Goal: Task Accomplishment & Management: Manage account settings

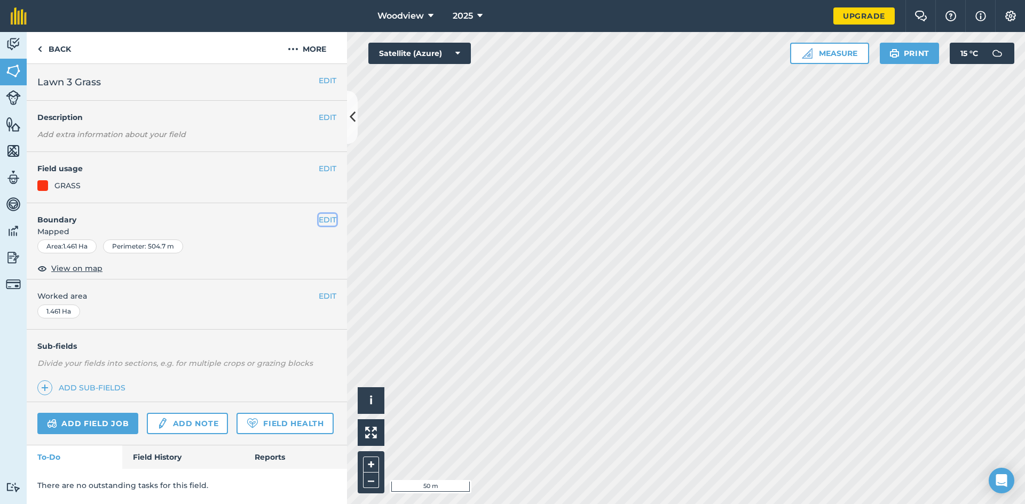
click at [328, 218] on button "EDIT" at bounding box center [328, 220] width 18 height 12
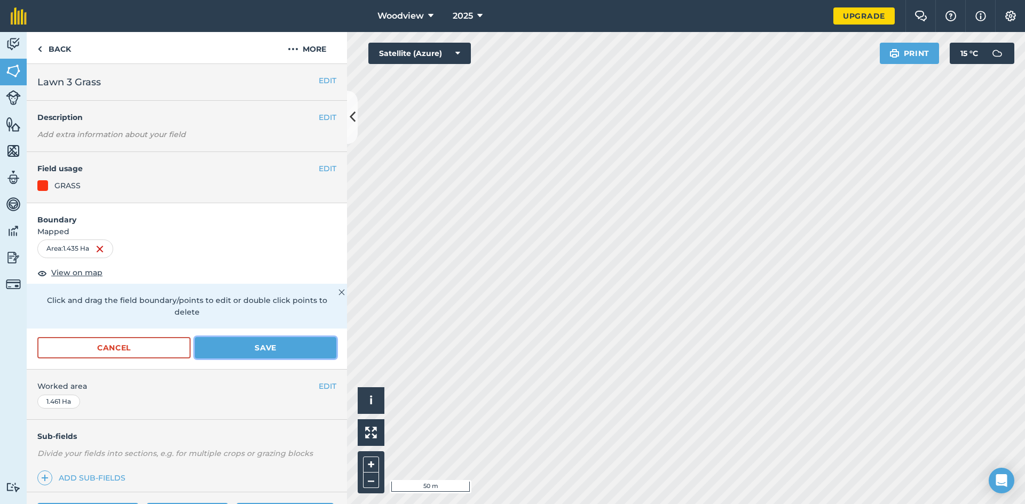
click at [264, 353] on button "Save" at bounding box center [265, 347] width 141 height 21
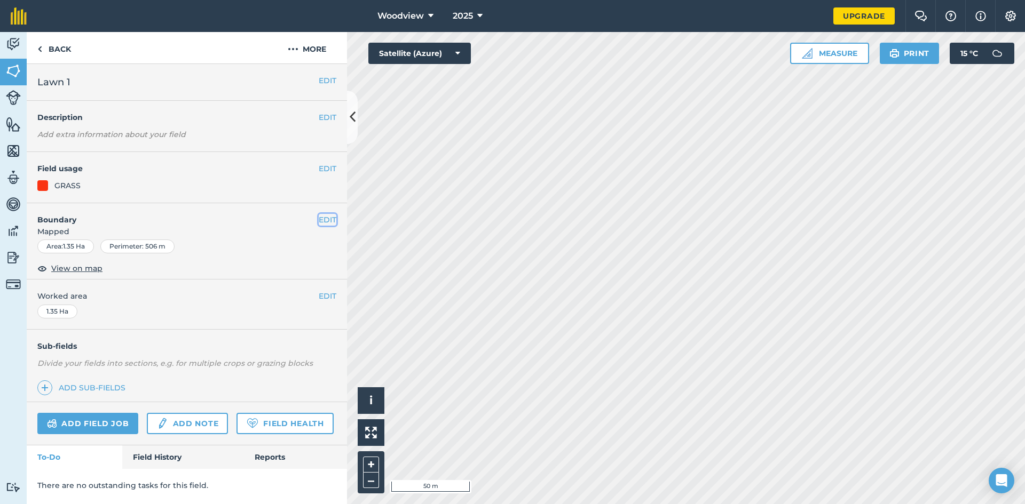
click at [324, 219] on button "EDIT" at bounding box center [328, 220] width 18 height 12
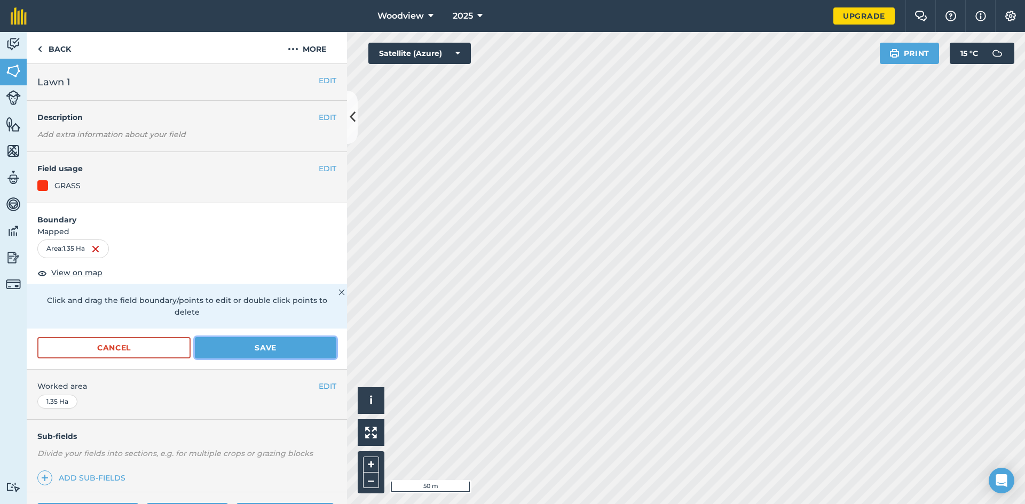
click at [264, 350] on button "Save" at bounding box center [265, 347] width 141 height 21
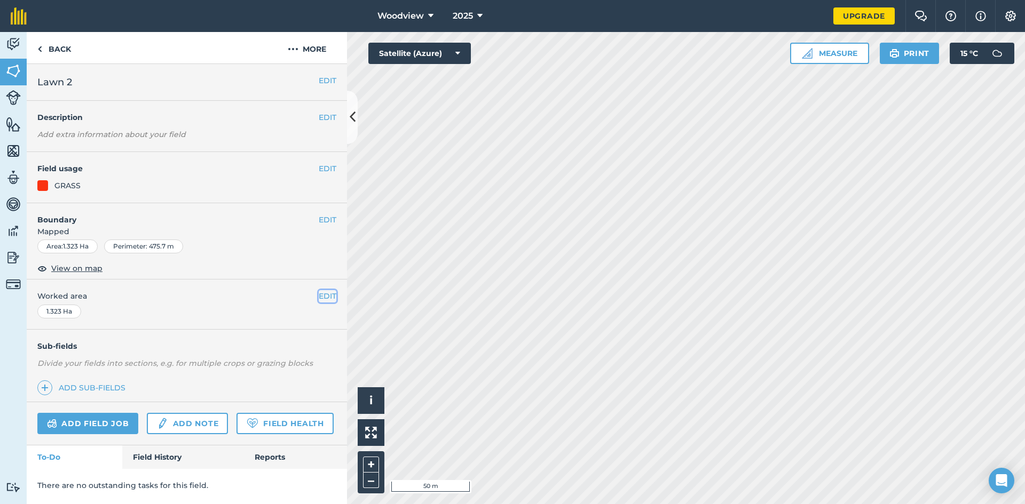
click at [332, 295] on button "EDIT" at bounding box center [328, 296] width 18 height 12
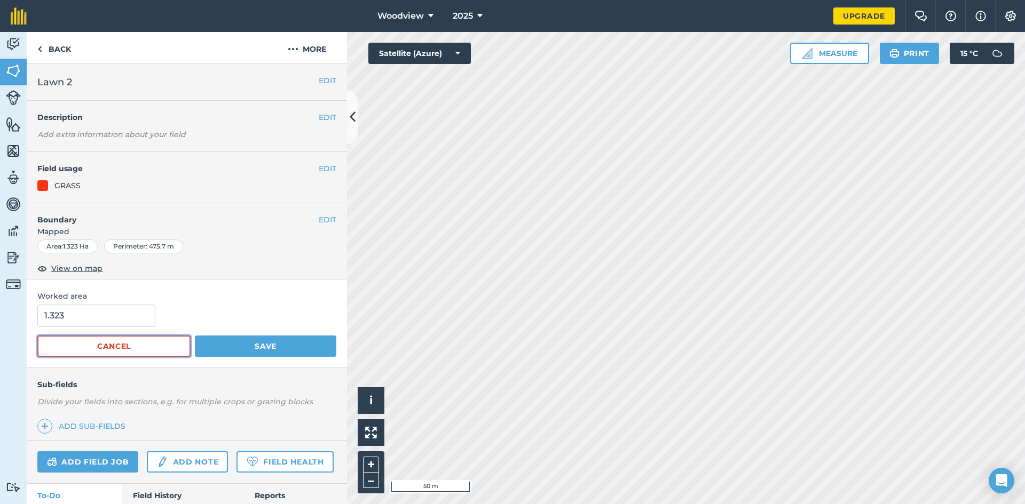
click at [139, 342] on button "Cancel" at bounding box center [113, 346] width 153 height 21
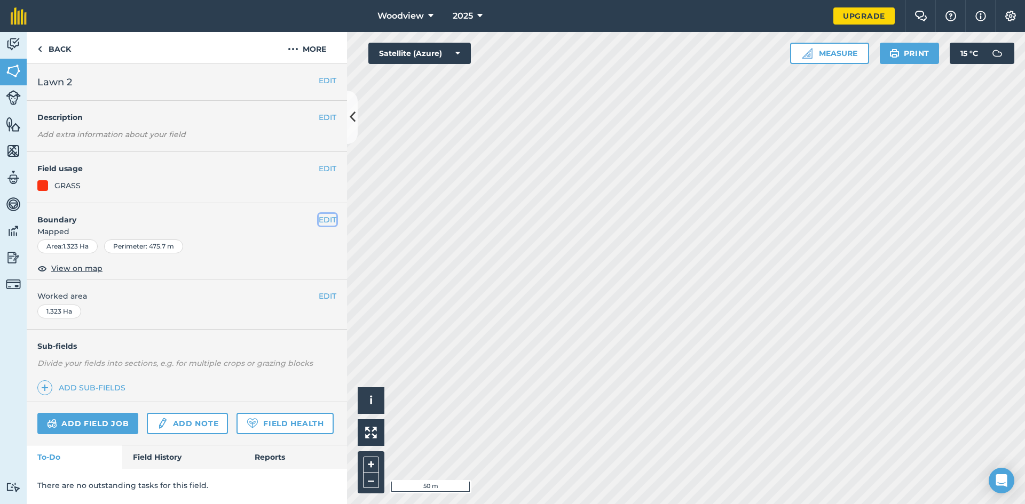
click at [331, 221] on button "EDIT" at bounding box center [328, 220] width 18 height 12
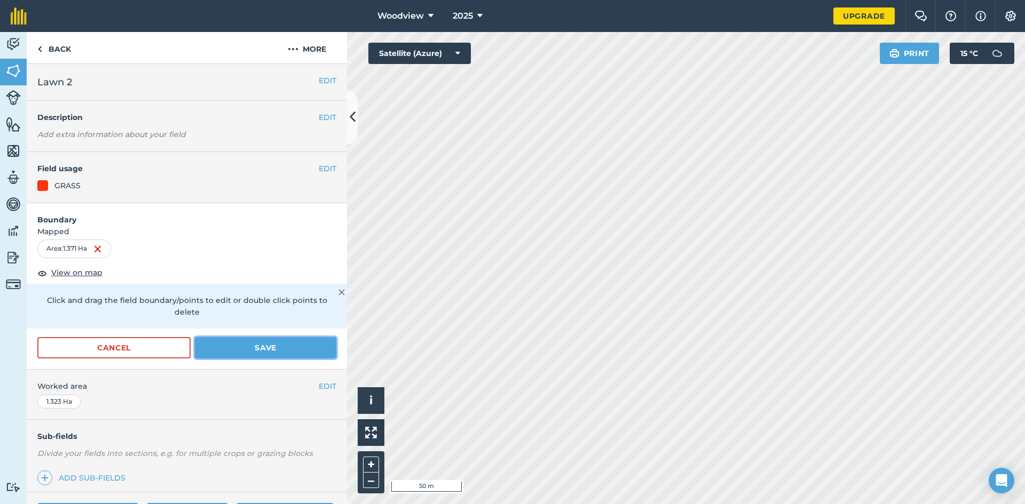
click at [275, 353] on button "Save" at bounding box center [265, 347] width 141 height 21
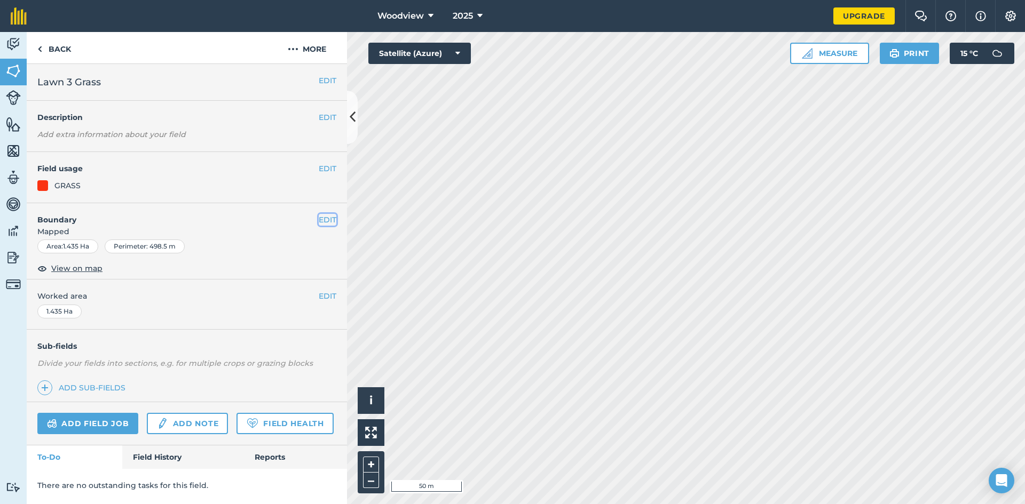
click at [322, 220] on button "EDIT" at bounding box center [328, 220] width 18 height 12
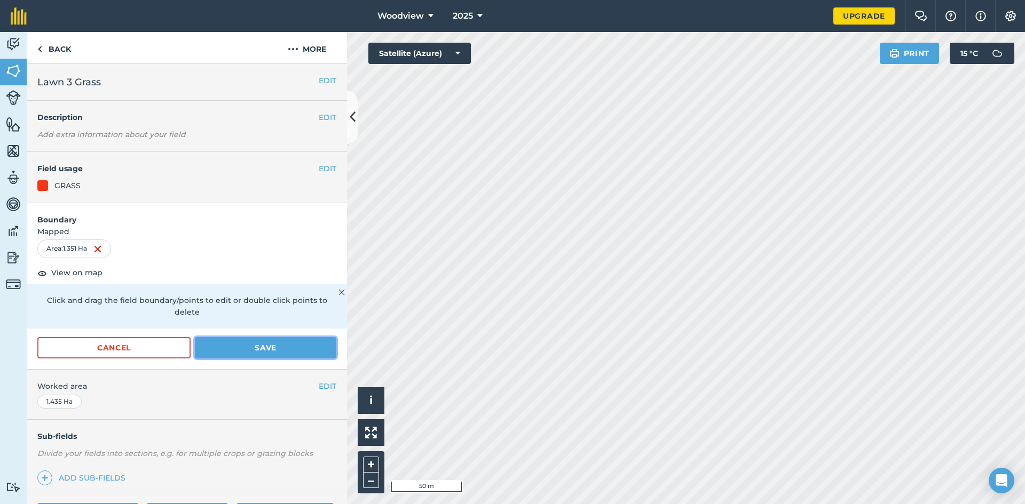
click at [299, 349] on button "Save" at bounding box center [265, 347] width 141 height 21
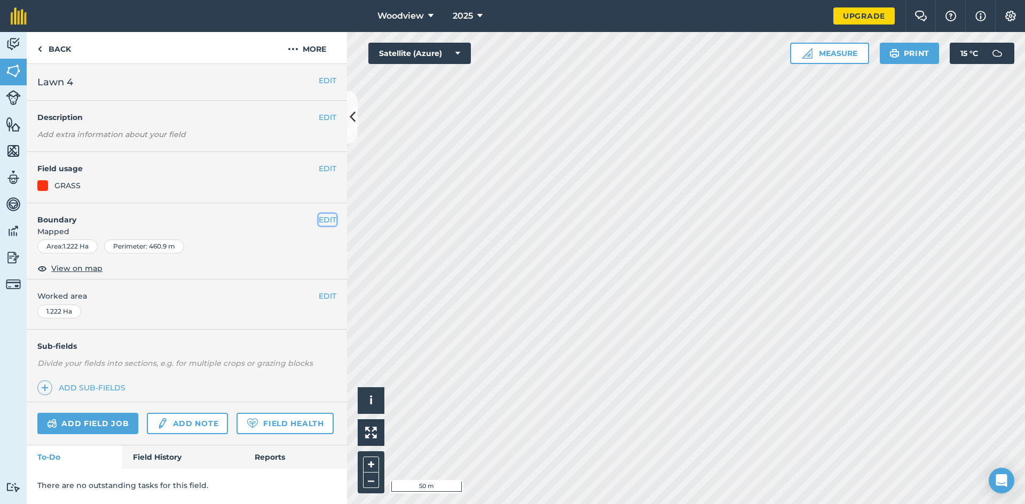
click at [332, 221] on button "EDIT" at bounding box center [328, 220] width 18 height 12
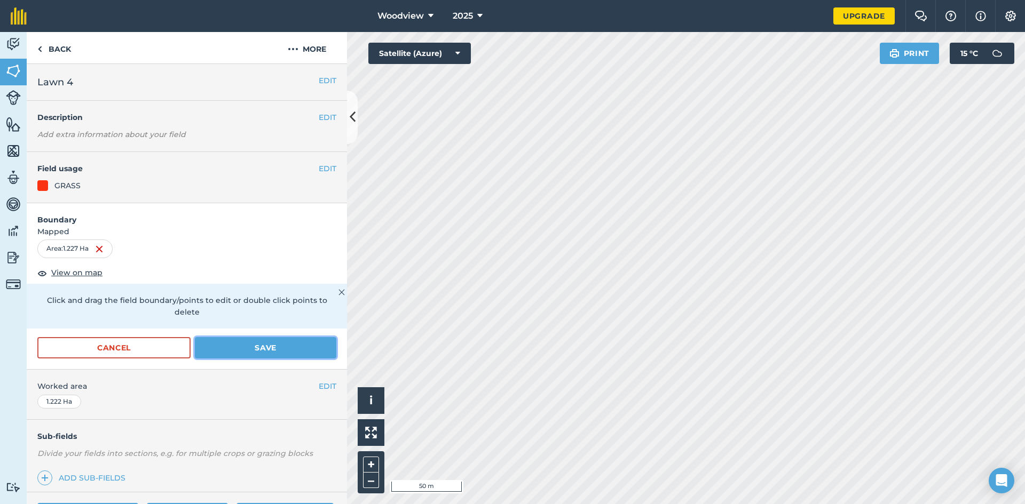
click at [243, 351] on button "Save" at bounding box center [265, 347] width 141 height 21
click at [319, 171] on button "EDIT" at bounding box center [328, 169] width 18 height 12
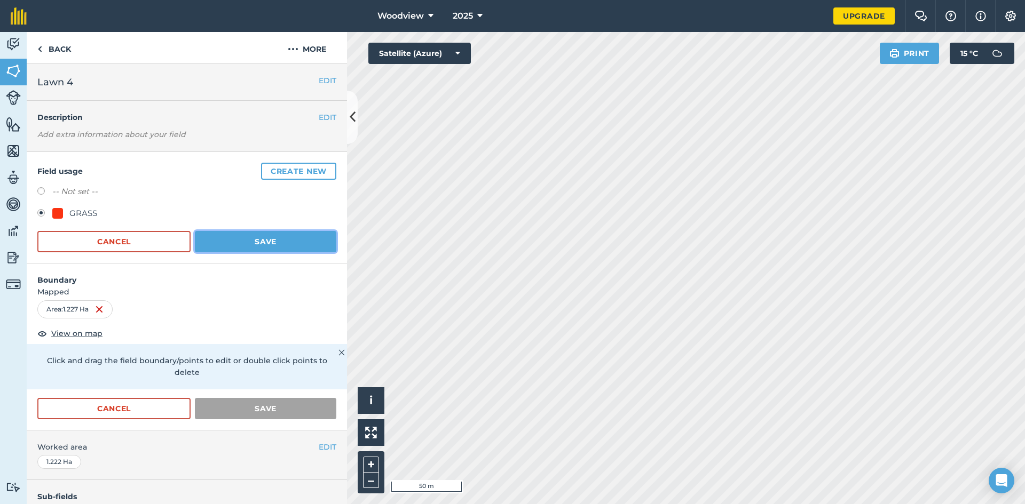
click at [265, 240] on button "Save" at bounding box center [265, 241] width 141 height 21
click at [330, 352] on div "Click and drag the field boundary/points to edit or double click points to dele…" at bounding box center [187, 366] width 320 height 45
click at [338, 352] on img at bounding box center [341, 352] width 6 height 13
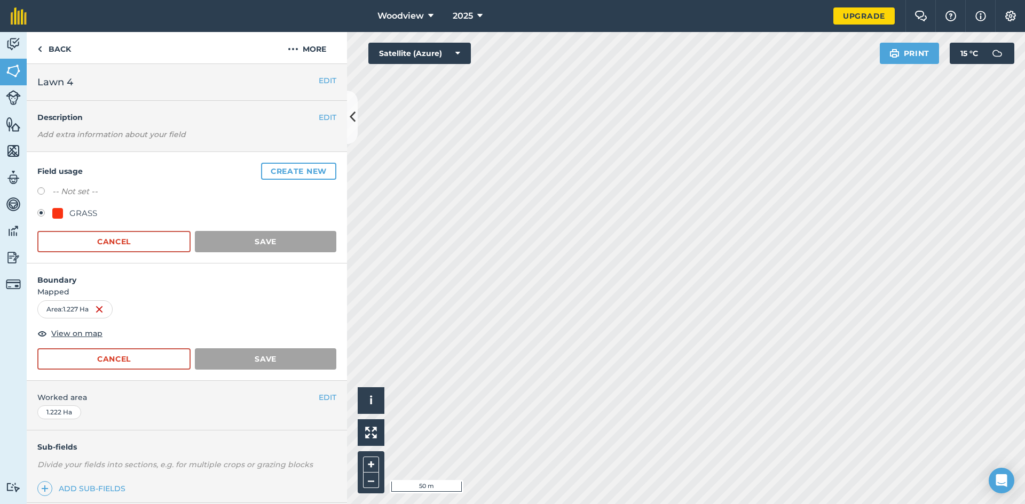
click at [152, 327] on form "Boundary Mapped Area : 1.227 Ha View on map Cancel Save" at bounding box center [187, 322] width 320 height 117
click at [183, 306] on div "Area : 1.227 Ha" at bounding box center [186, 309] width 299 height 18
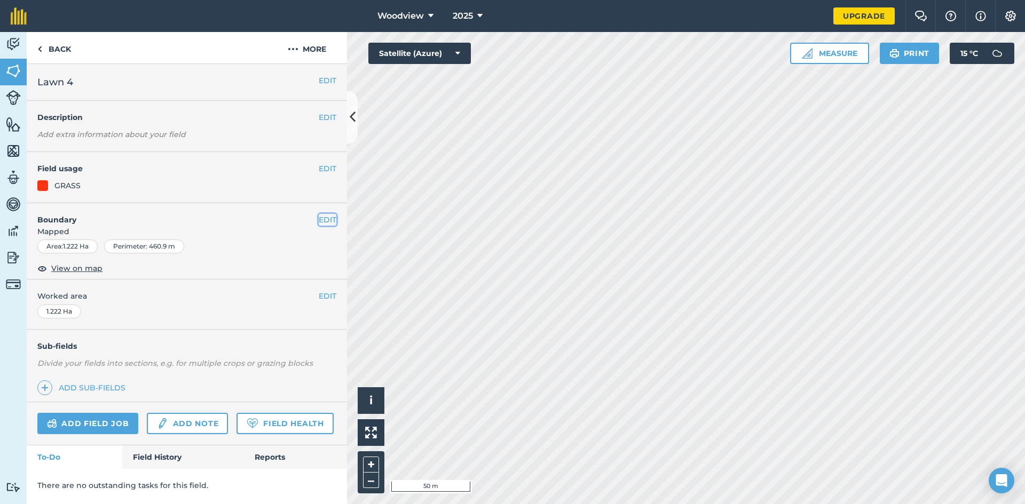
click at [328, 222] on button "EDIT" at bounding box center [328, 220] width 18 height 12
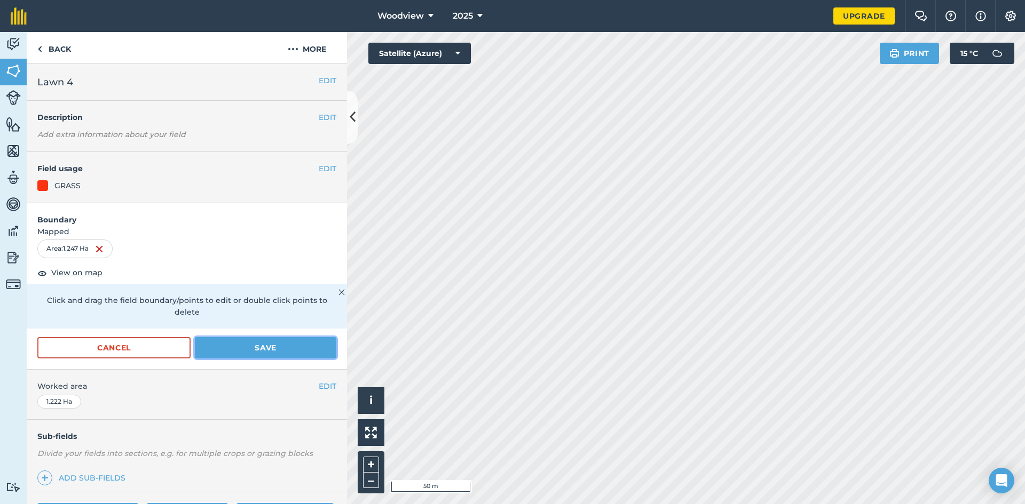
click at [284, 349] on button "Save" at bounding box center [265, 347] width 141 height 21
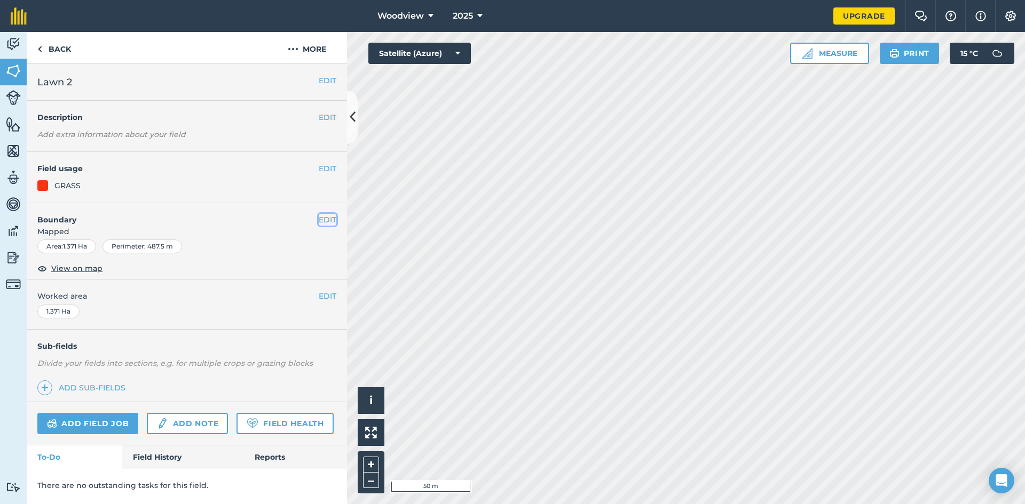
click at [329, 221] on button "EDIT" at bounding box center [328, 220] width 18 height 12
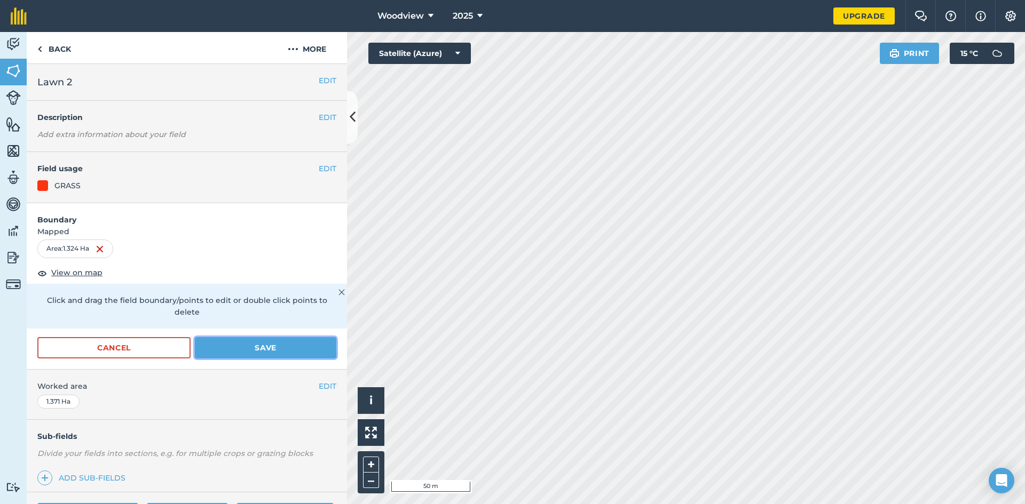
click at [286, 345] on button "Save" at bounding box center [265, 347] width 141 height 21
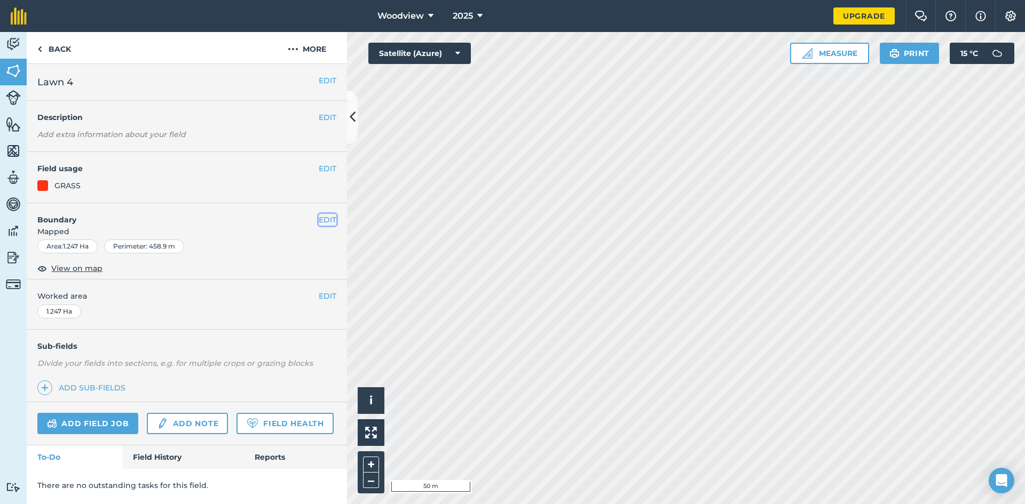
click at [328, 220] on button "EDIT" at bounding box center [328, 220] width 18 height 12
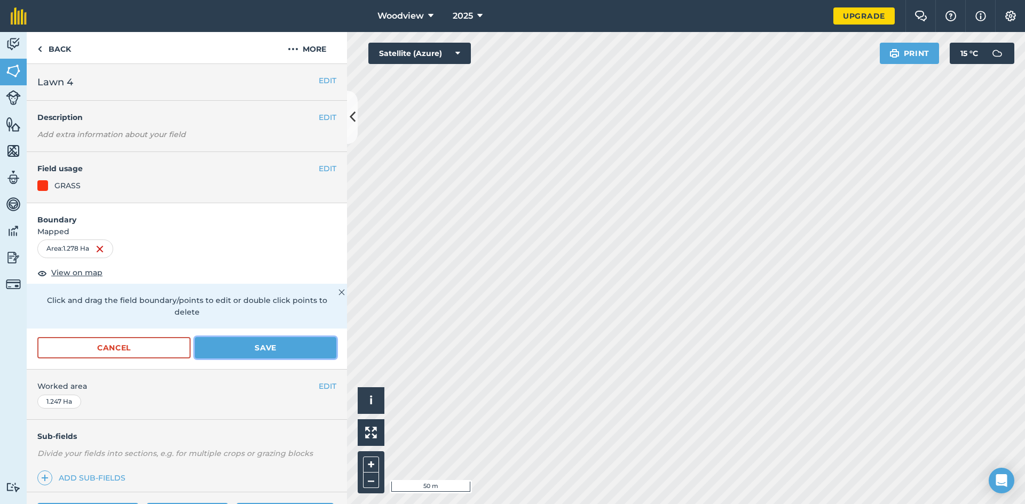
click at [274, 346] on button "Save" at bounding box center [265, 347] width 141 height 21
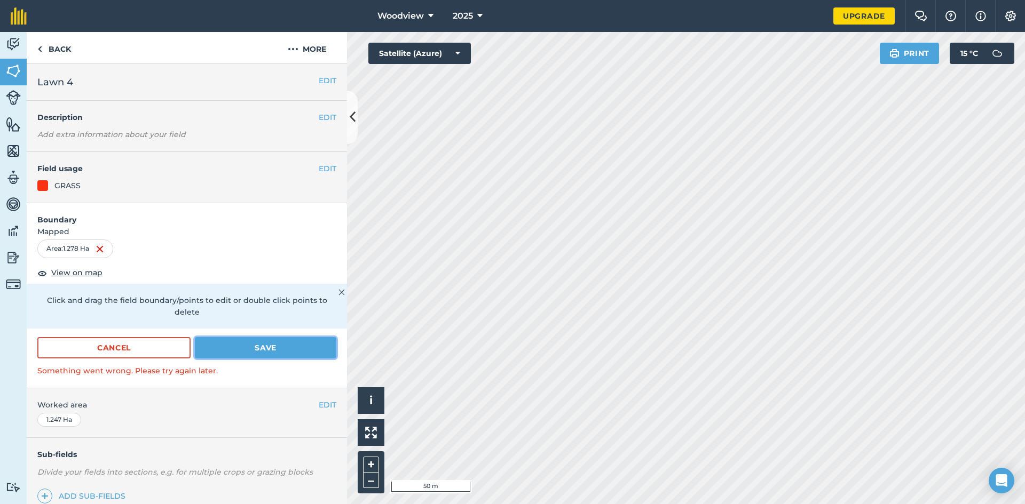
click at [271, 342] on button "Save" at bounding box center [265, 347] width 141 height 21
click at [260, 346] on button "Save" at bounding box center [265, 347] width 141 height 21
click at [270, 350] on button "Save" at bounding box center [265, 347] width 141 height 21
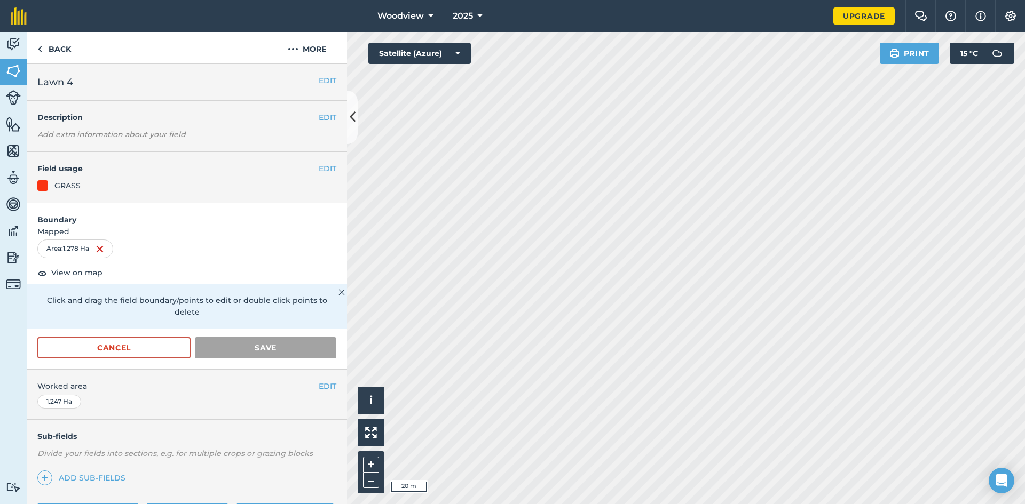
click at [338, 291] on img at bounding box center [341, 292] width 6 height 13
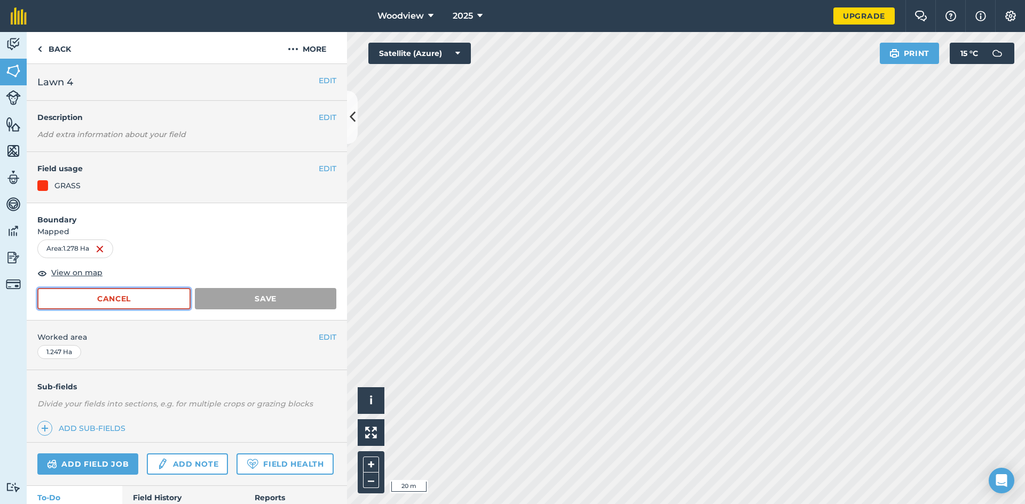
click at [161, 302] on button "Cancel" at bounding box center [113, 298] width 153 height 21
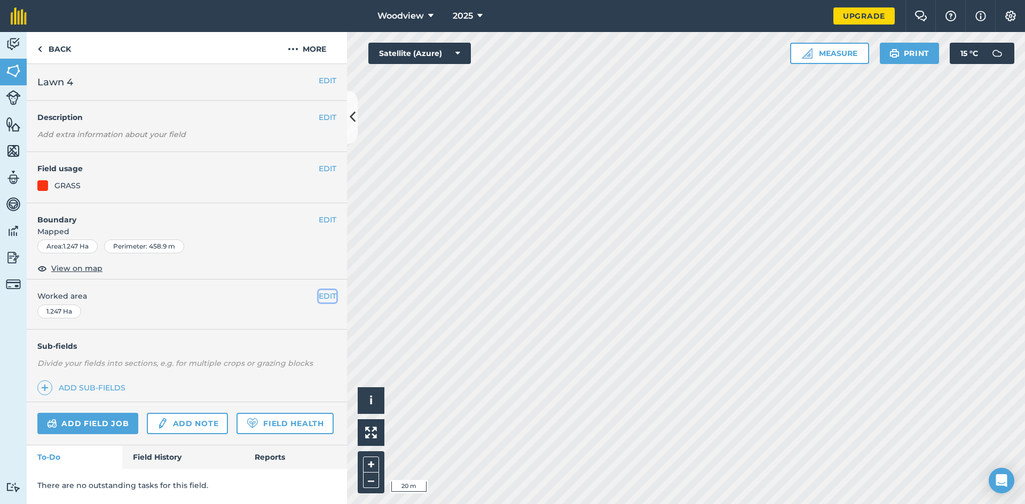
click at [330, 297] on button "EDIT" at bounding box center [328, 296] width 18 height 12
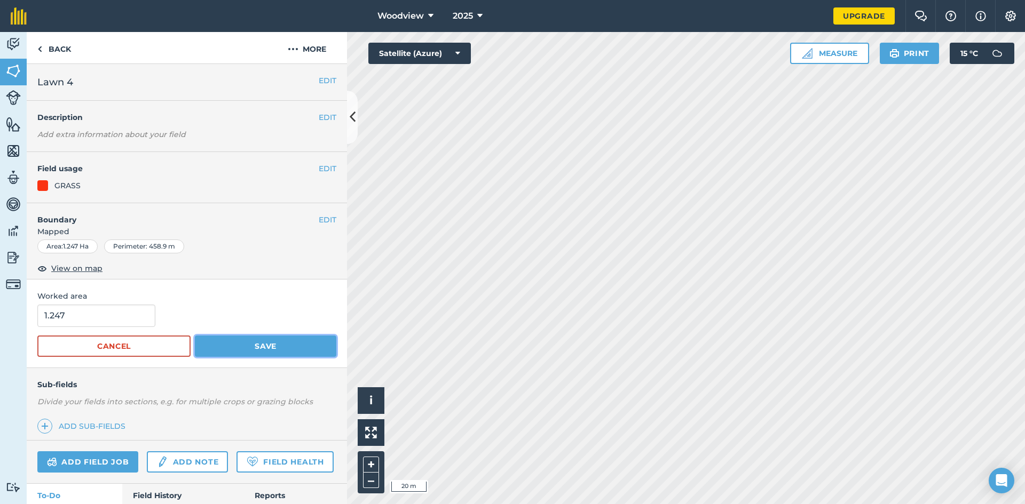
click at [219, 345] on button "Save" at bounding box center [265, 346] width 141 height 21
click at [319, 222] on button "EDIT" at bounding box center [328, 220] width 18 height 12
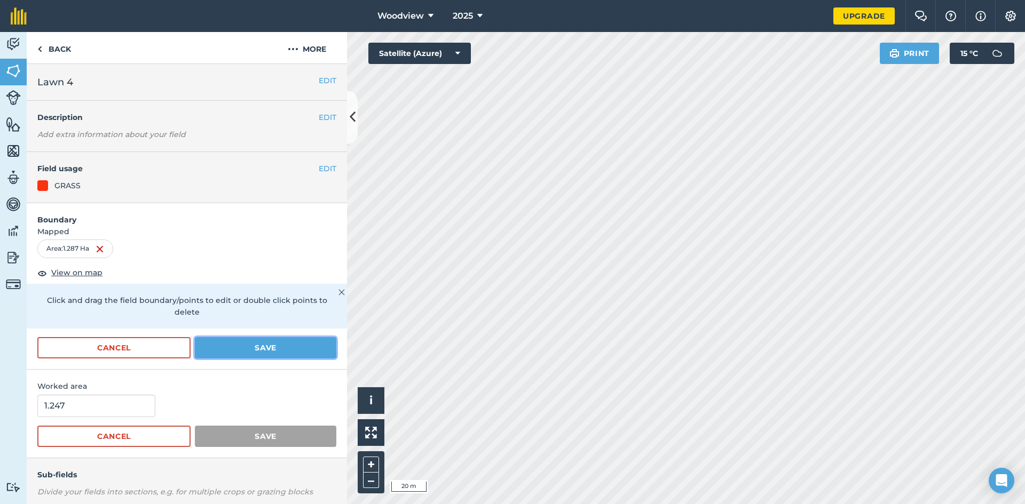
click at [262, 344] on button "Save" at bounding box center [265, 347] width 141 height 21
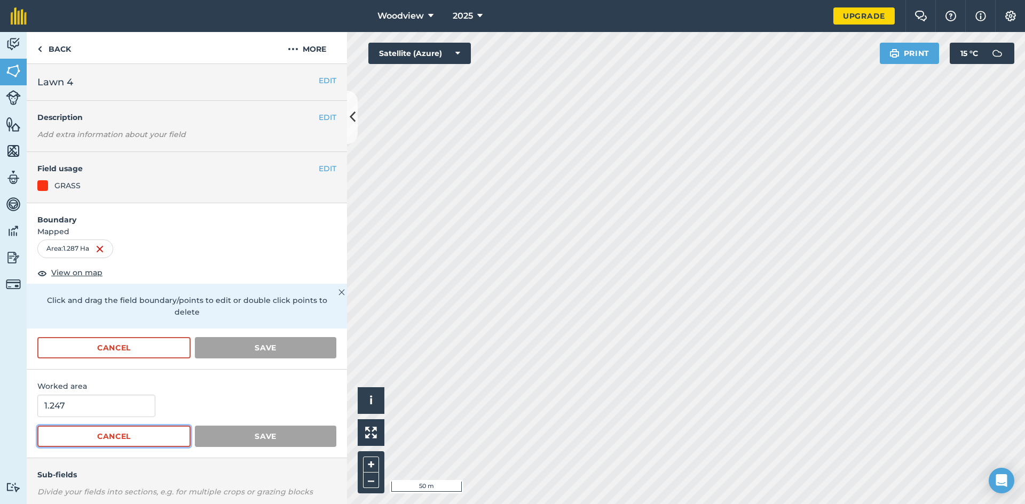
click at [129, 436] on button "Cancel" at bounding box center [113, 436] width 153 height 21
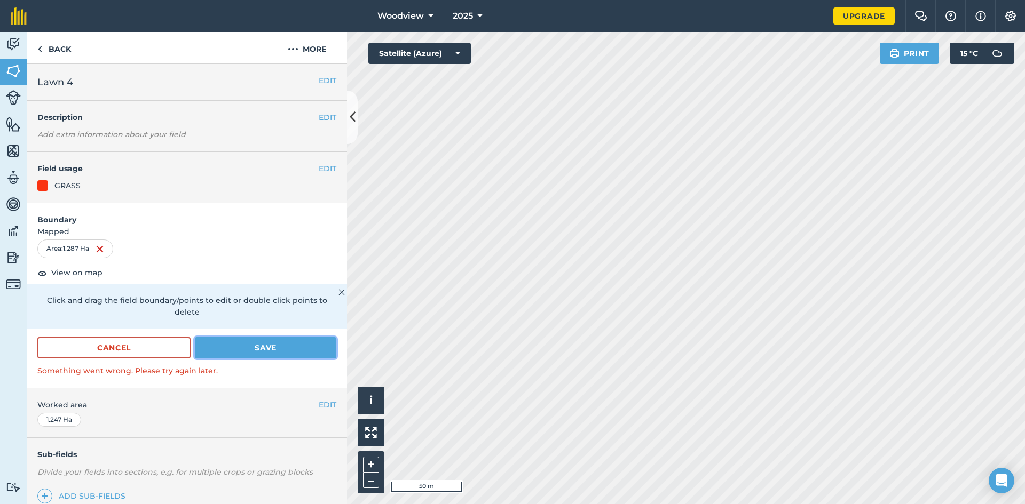
click at [251, 350] on button "Save" at bounding box center [265, 347] width 141 height 21
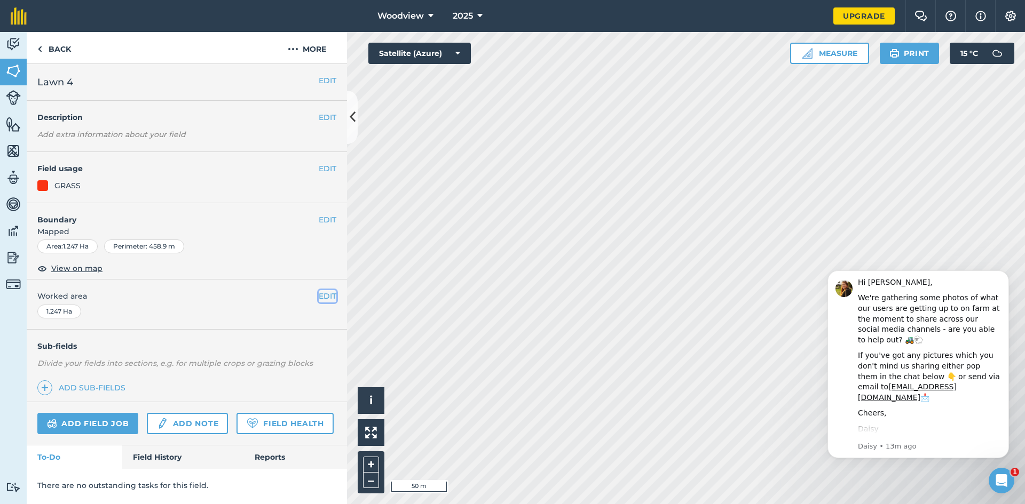
click at [324, 294] on button "EDIT" at bounding box center [328, 296] width 18 height 12
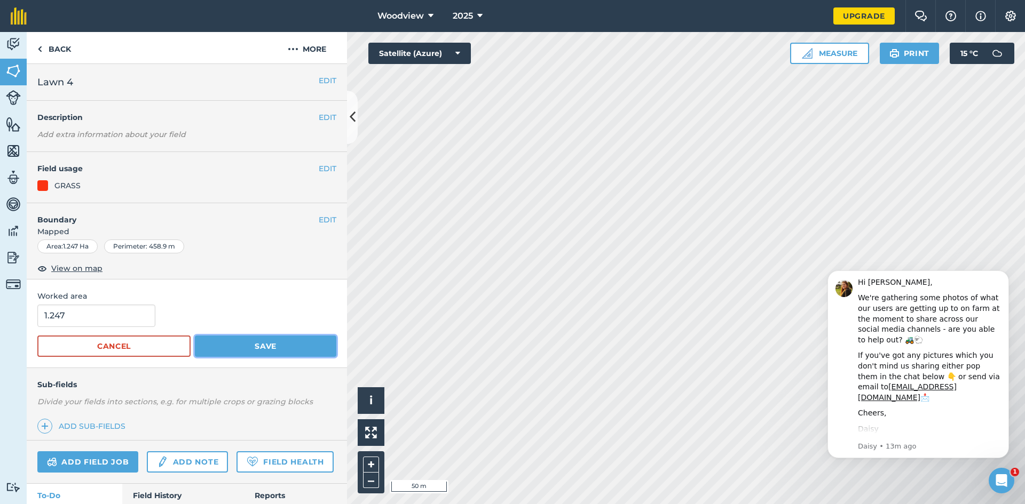
click at [226, 340] on button "Save" at bounding box center [265, 346] width 141 height 21
click at [319, 223] on button "EDIT" at bounding box center [328, 220] width 18 height 12
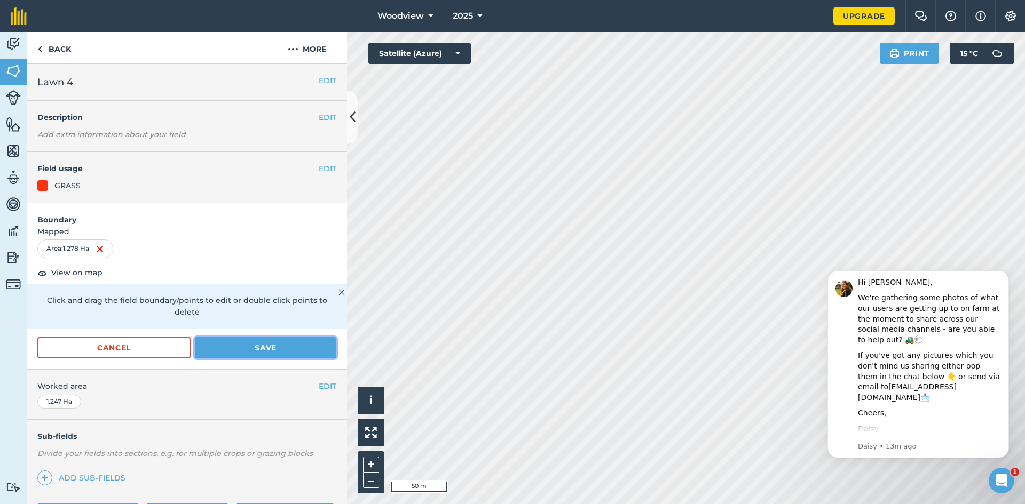
click at [247, 345] on button "Save" at bounding box center [265, 347] width 141 height 21
